Goal: Navigation & Orientation: Find specific page/section

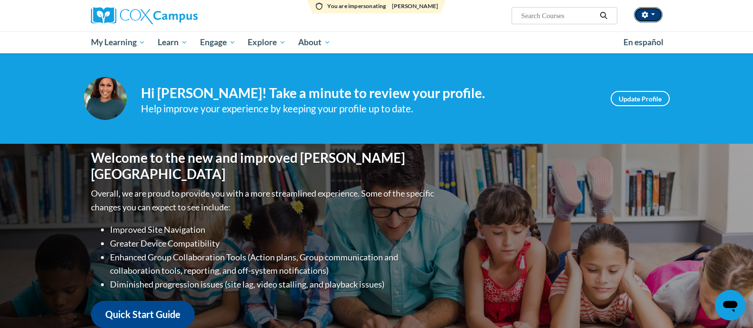
click at [652, 9] on button "button" at bounding box center [648, 14] width 29 height 15
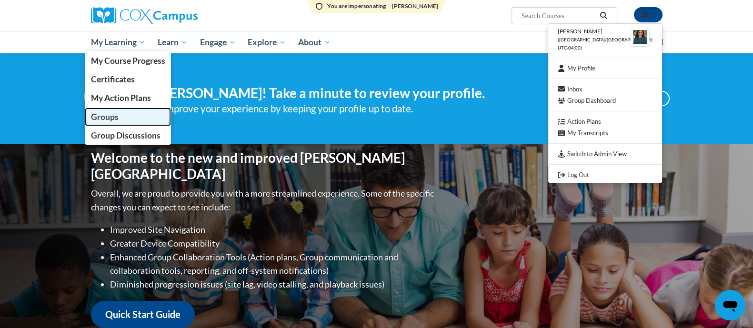
click at [124, 112] on link "Groups" at bounding box center [128, 117] width 87 height 19
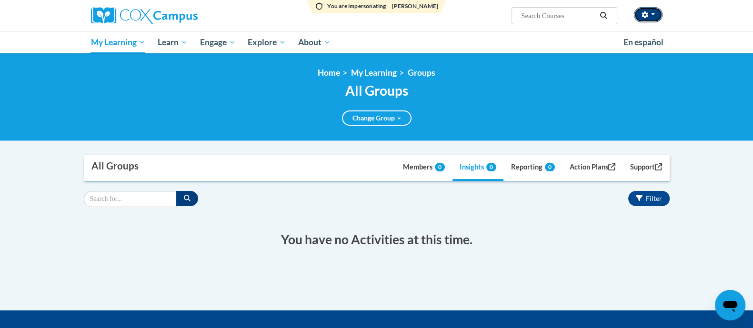
click at [652, 18] on button "button" at bounding box center [648, 14] width 29 height 15
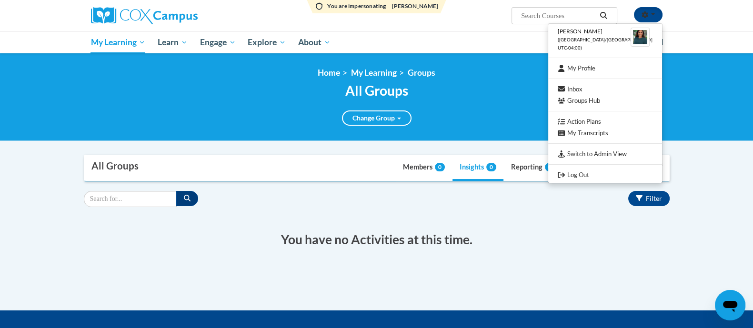
click at [512, 92] on div "All Groups Change Group AtlSpSch - Rollins Facilitators Cox Campus College/Univ…" at bounding box center [377, 104] width 586 height 43
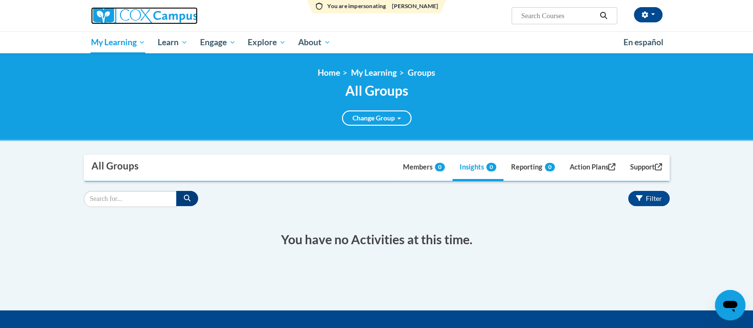
click at [112, 10] on img at bounding box center [144, 15] width 107 height 17
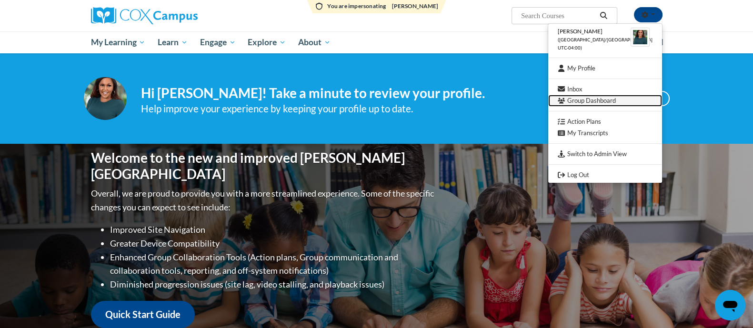
click at [611, 104] on link "Group Dashboard" at bounding box center [605, 101] width 114 height 12
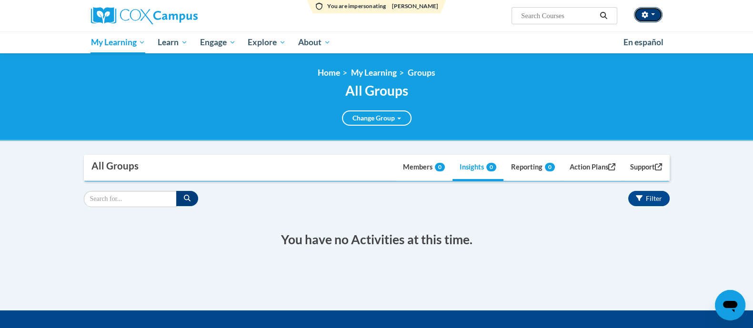
click at [656, 13] on button "button" at bounding box center [648, 14] width 29 height 15
